Goal: Task Accomplishment & Management: Use online tool/utility

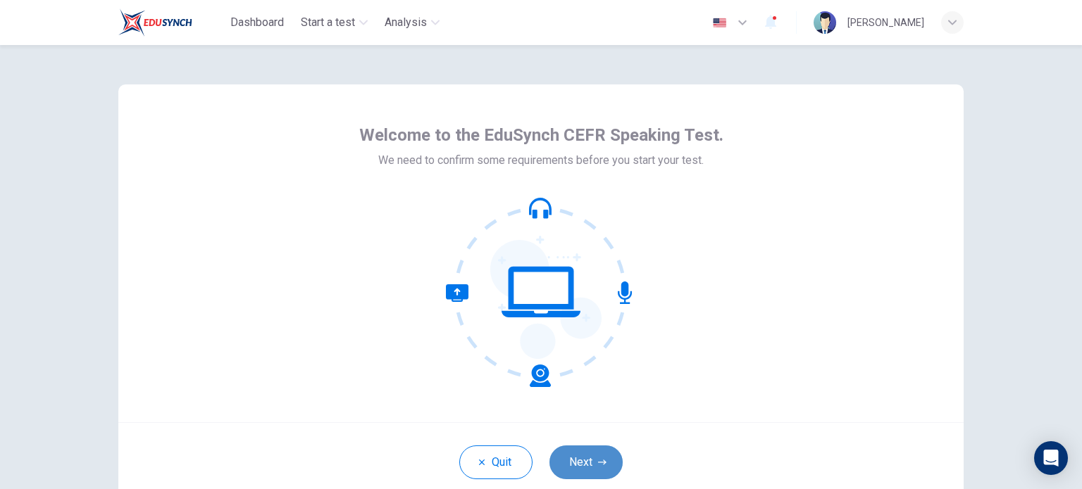
click at [573, 462] on button "Next" at bounding box center [585, 463] width 73 height 34
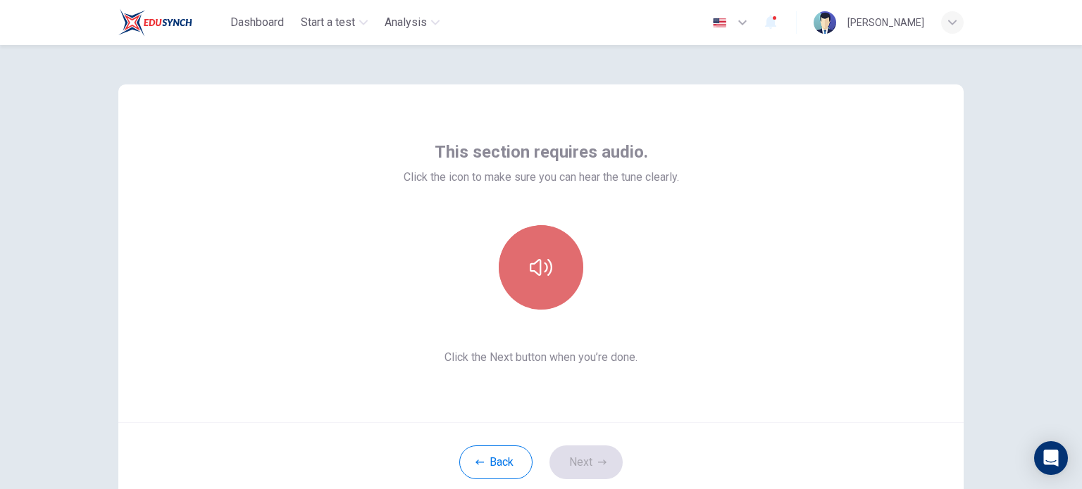
click at [549, 277] on button "button" at bounding box center [541, 267] width 85 height 85
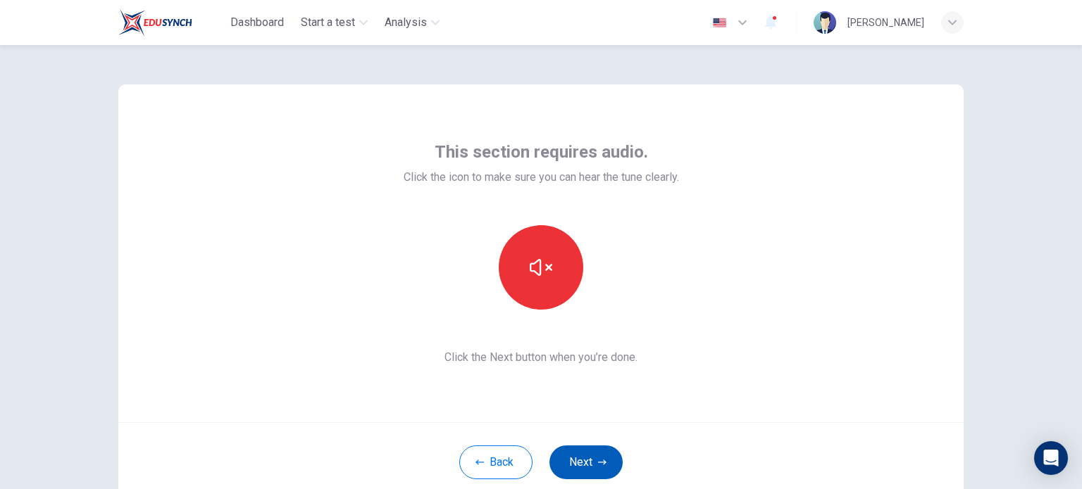
click at [590, 468] on button "Next" at bounding box center [585, 463] width 73 height 34
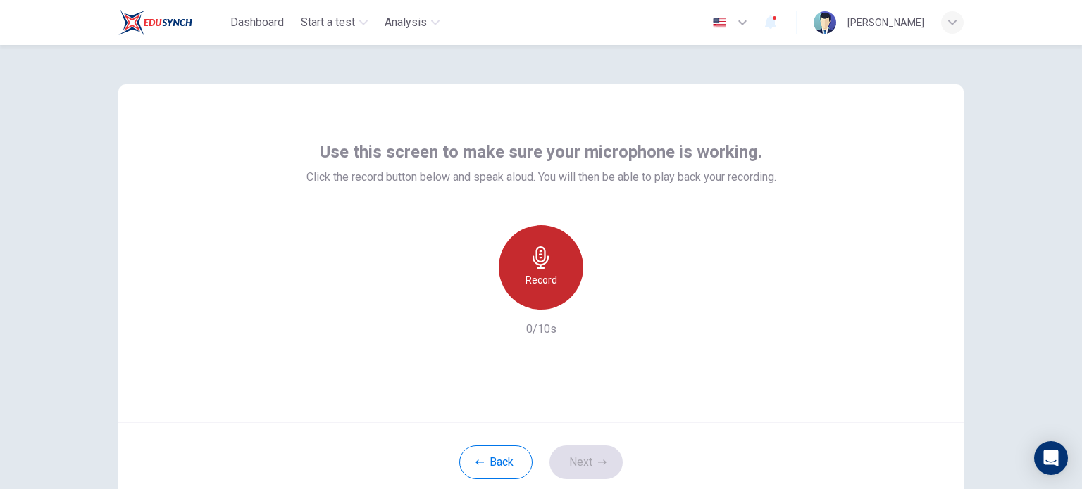
click at [547, 266] on icon "button" at bounding box center [541, 258] width 23 height 23
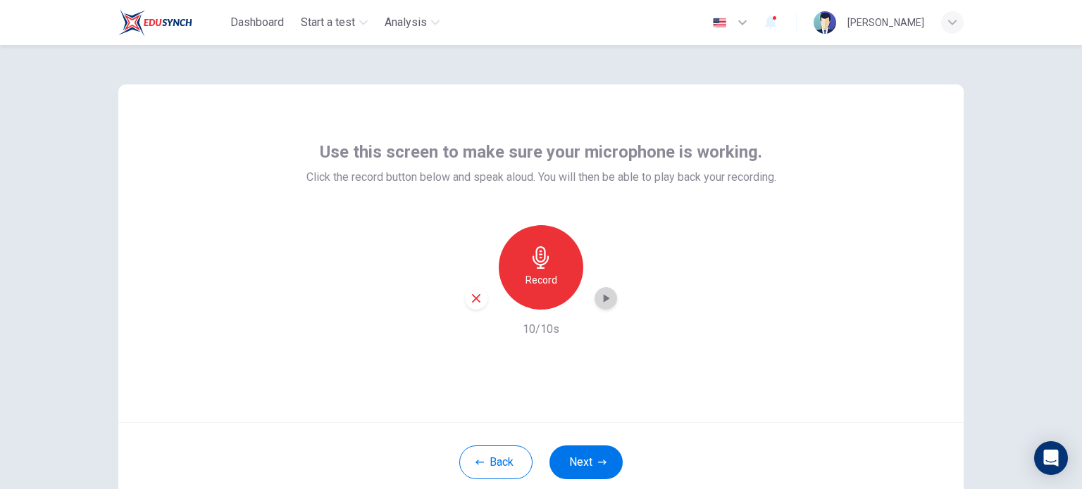
click at [604, 295] on icon "button" at bounding box center [607, 298] width 6 height 8
click at [594, 295] on div "button" at bounding box center [605, 298] width 23 height 23
click at [576, 470] on button "Next" at bounding box center [585, 463] width 73 height 34
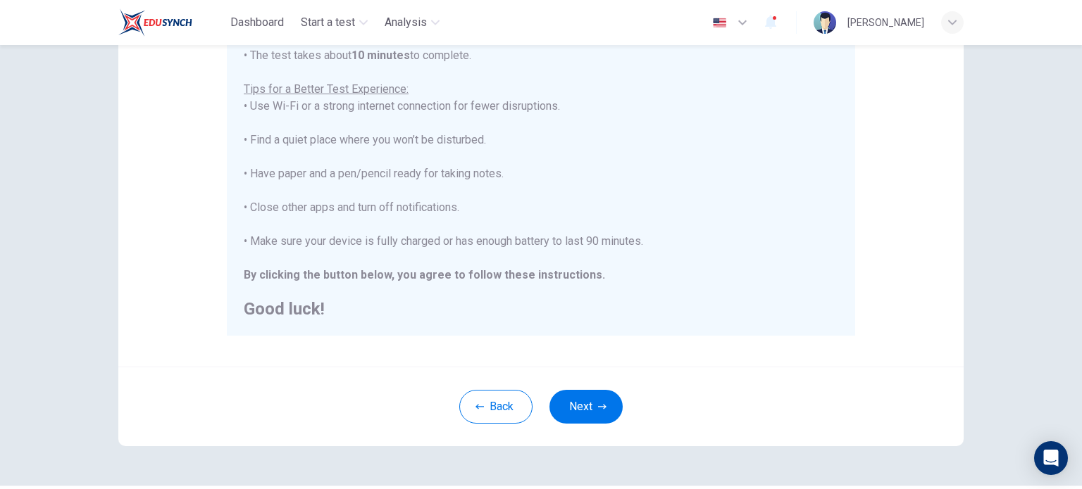
scroll to position [252, 0]
click at [582, 404] on button "Next" at bounding box center [585, 407] width 73 height 34
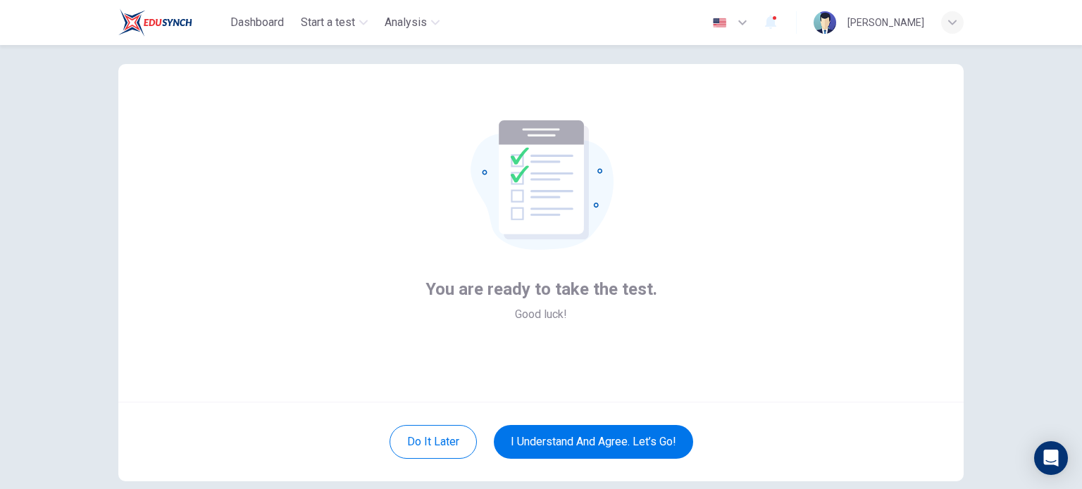
scroll to position [21, 0]
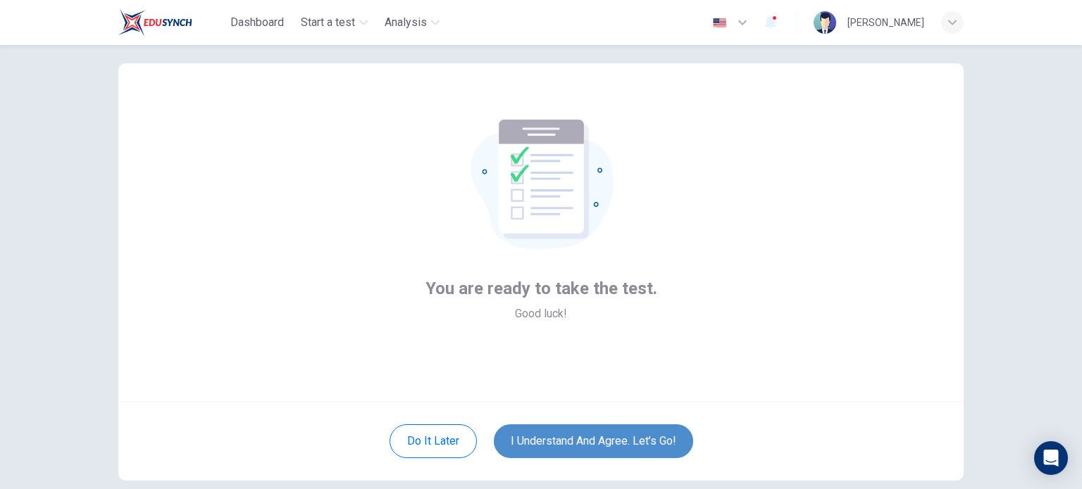
click at [619, 439] on button "I understand and agree. Let’s go!" at bounding box center [593, 442] width 199 height 34
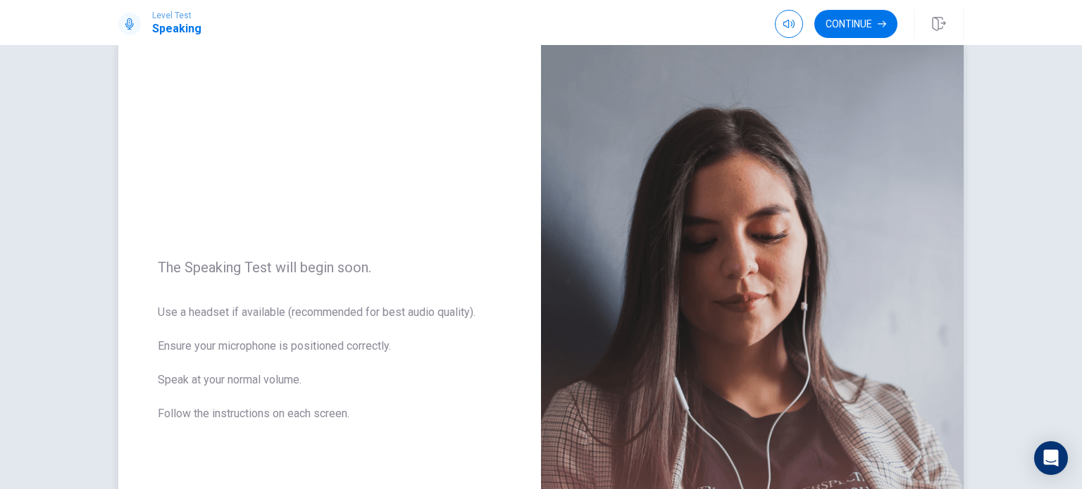
scroll to position [25, 0]
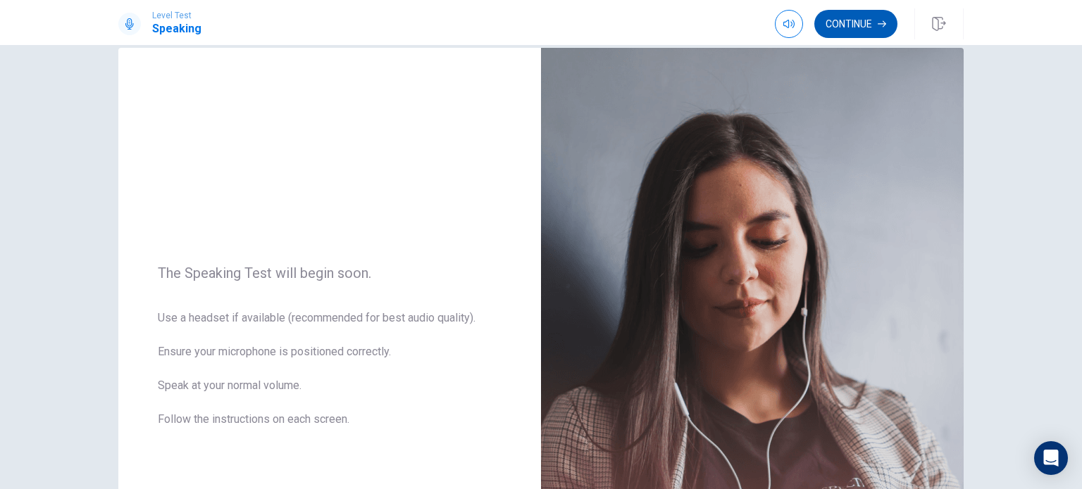
click at [847, 19] on button "Continue" at bounding box center [855, 24] width 83 height 28
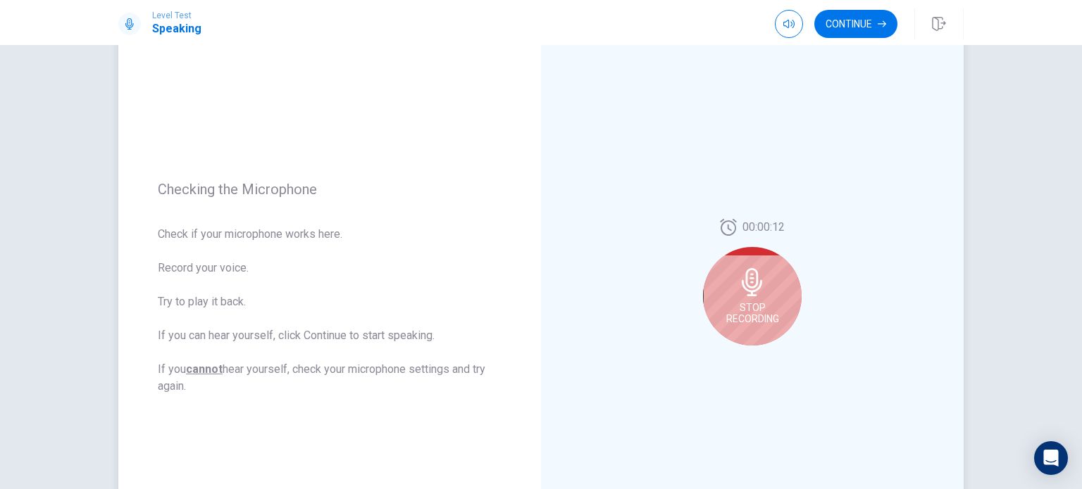
scroll to position [90, 0]
click at [758, 298] on div "Stop Recording" at bounding box center [752, 298] width 99 height 99
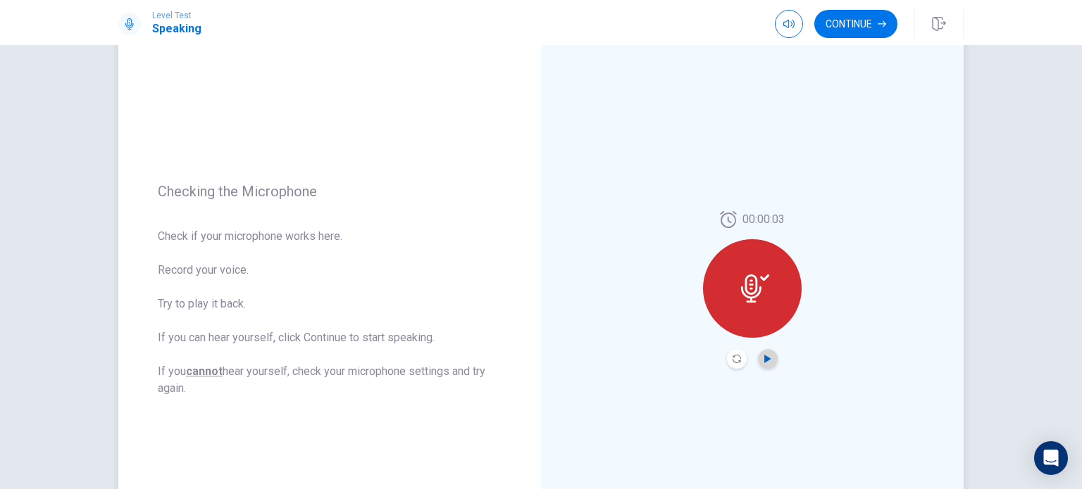
click at [764, 360] on icon "Play Audio" at bounding box center [767, 359] width 6 height 8
click at [847, 24] on button "Continue" at bounding box center [855, 24] width 83 height 28
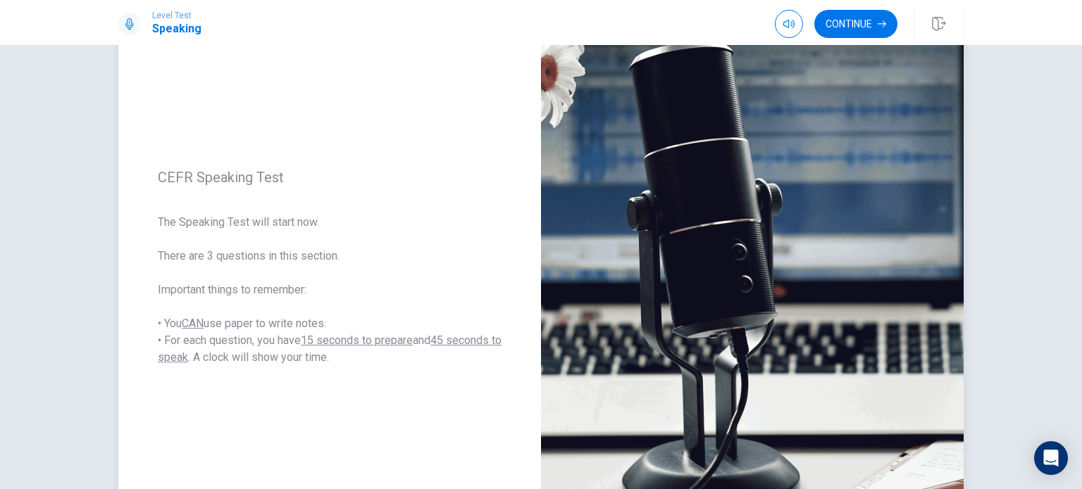
scroll to position [92, 0]
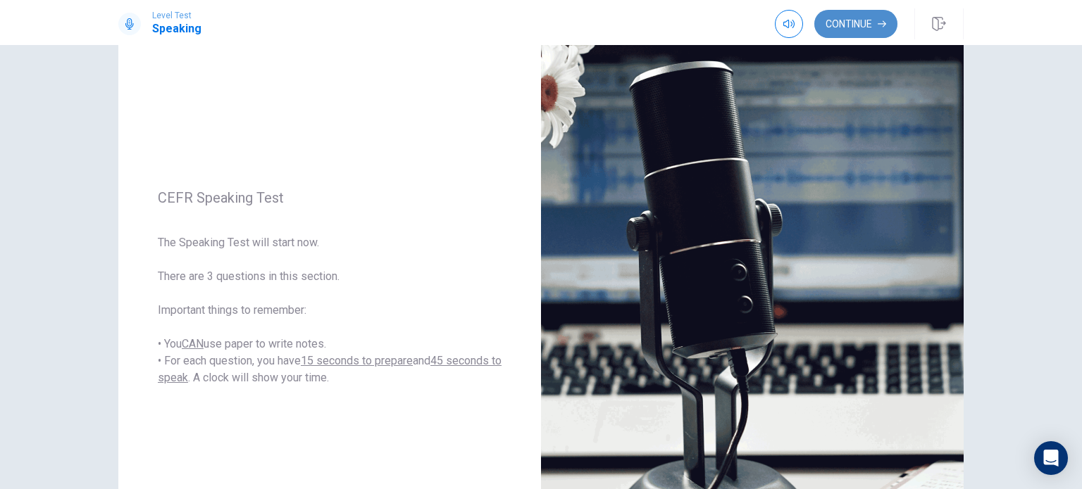
click at [849, 31] on button "Continue" at bounding box center [855, 24] width 83 height 28
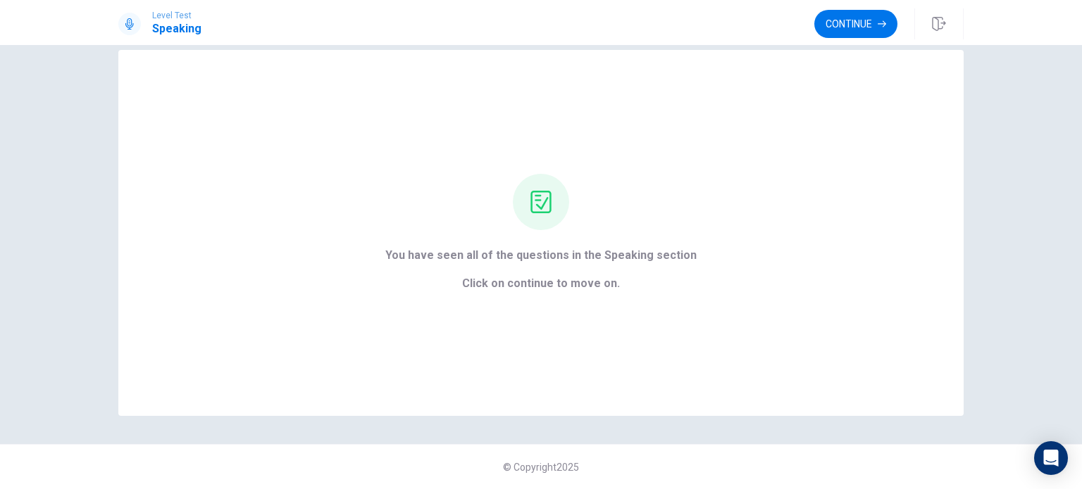
scroll to position [23, 0]
click at [835, 29] on button "Continue" at bounding box center [855, 24] width 83 height 28
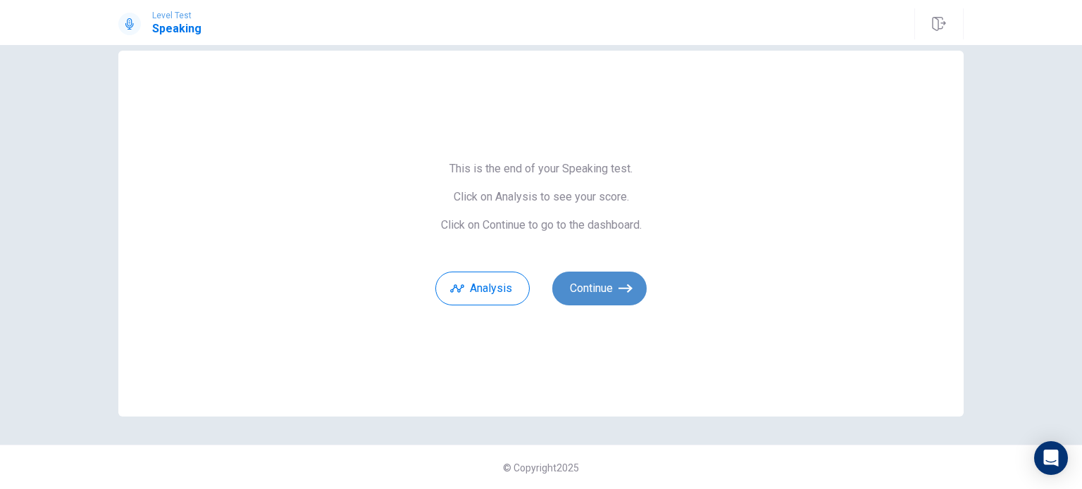
click at [584, 285] on button "Continue" at bounding box center [599, 289] width 94 height 34
